Goal: Find specific page/section: Find specific page/section

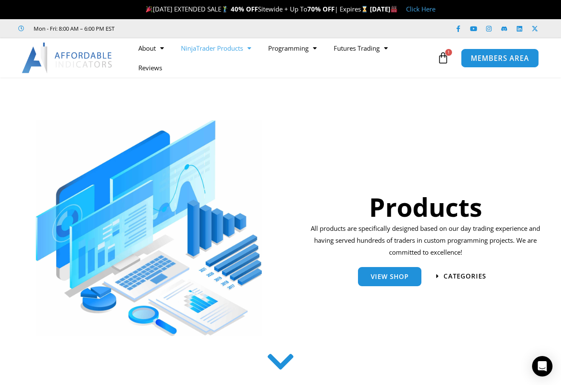
click at [496, 61] on span "MEMBERS AREA" at bounding box center [500, 58] width 58 height 7
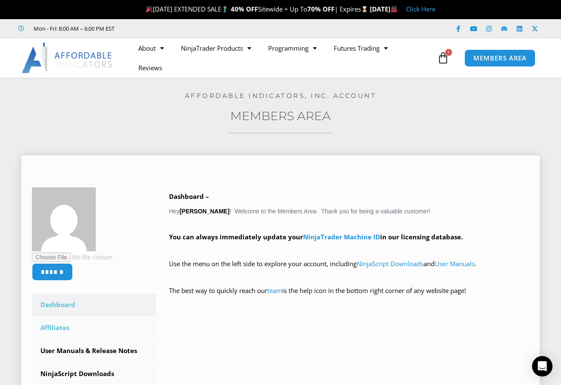
click at [60, 327] on link "Affiliates" at bounding box center [94, 328] width 124 height 22
